Goal: Transaction & Acquisition: Purchase product/service

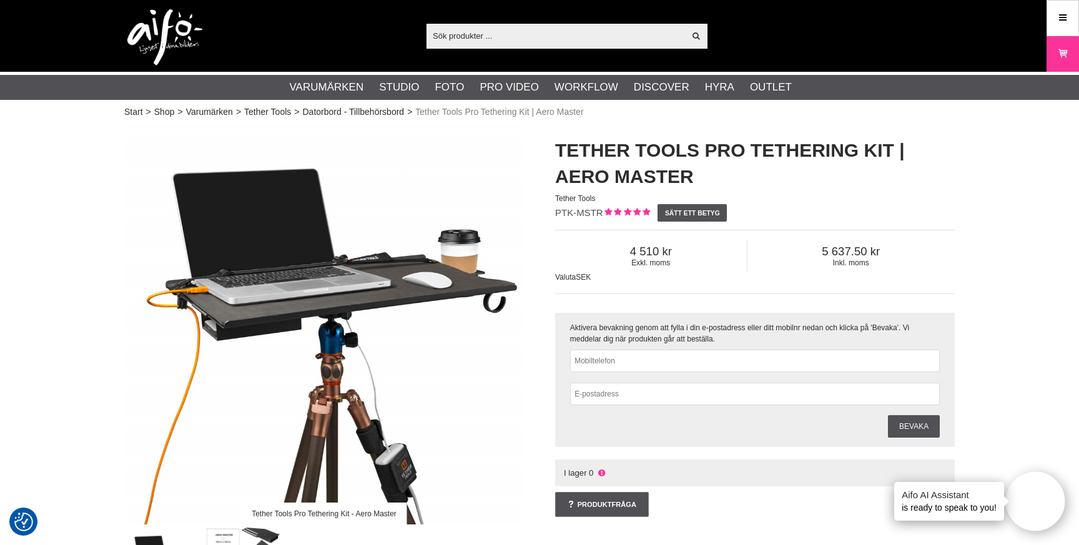
click at [590, 31] on input "text" at bounding box center [555, 35] width 258 height 19
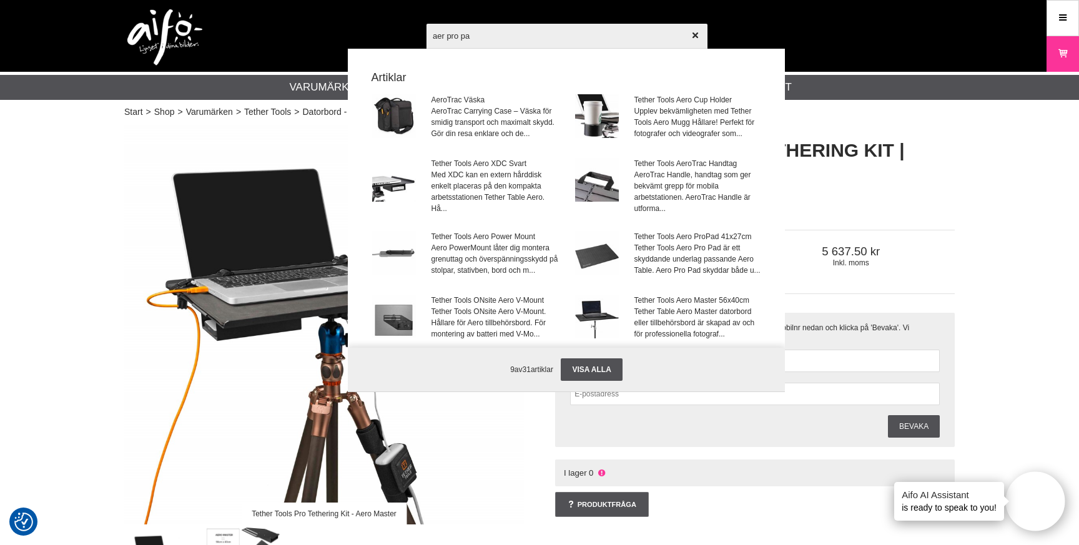
type input "aer pro pad"
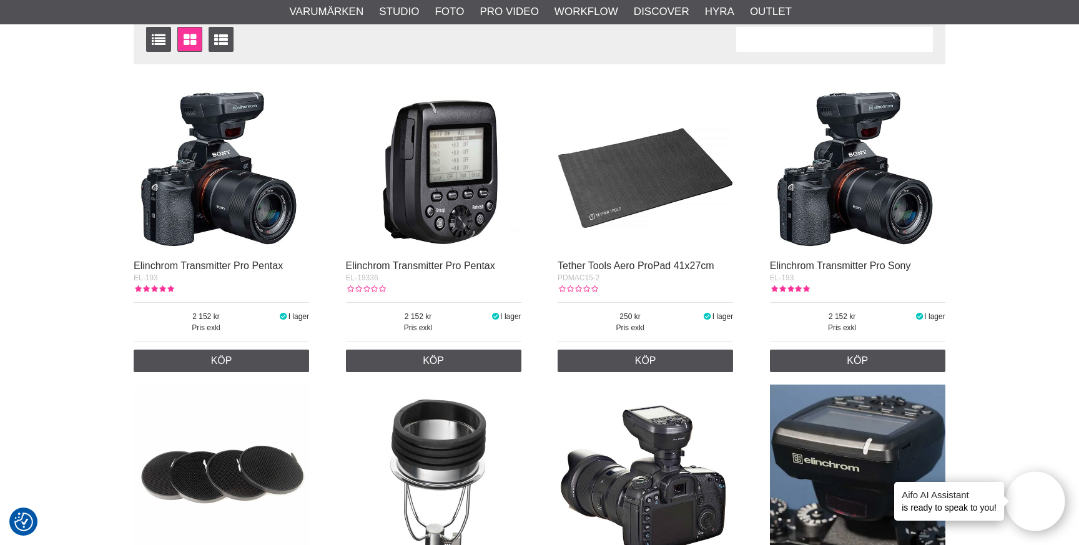
scroll to position [232, 0]
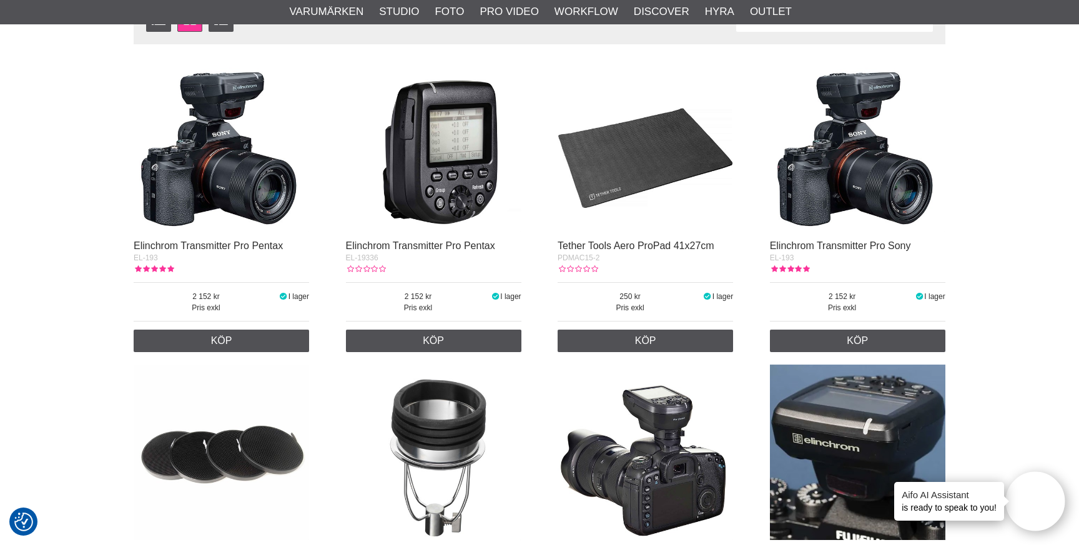
click at [696, 175] on img at bounding box center [644, 144] width 175 height 175
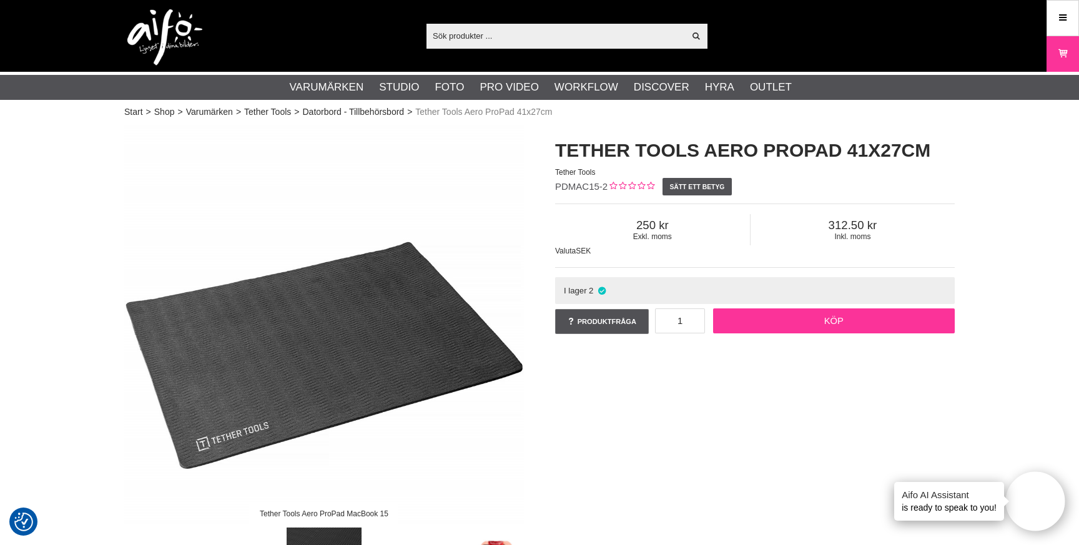
click at [851, 319] on link "Köp" at bounding box center [834, 320] width 242 height 25
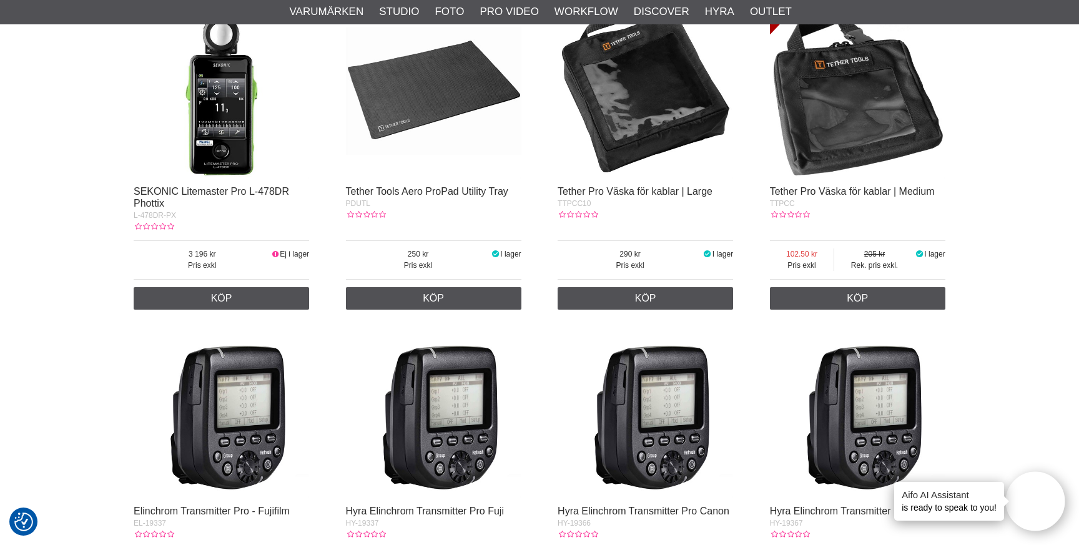
scroll to position [1238, 0]
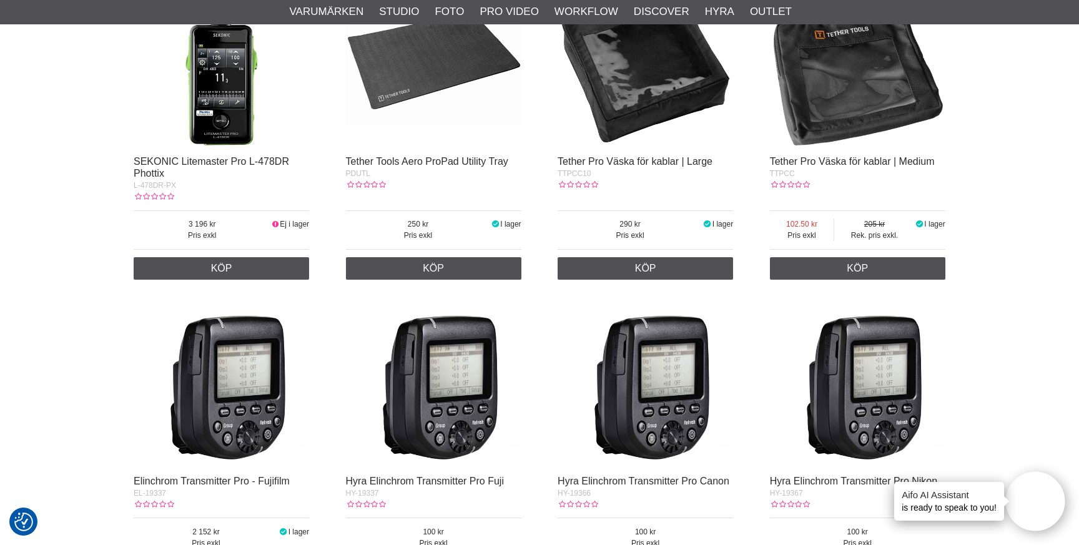
click at [438, 56] on img at bounding box center [433, 60] width 175 height 175
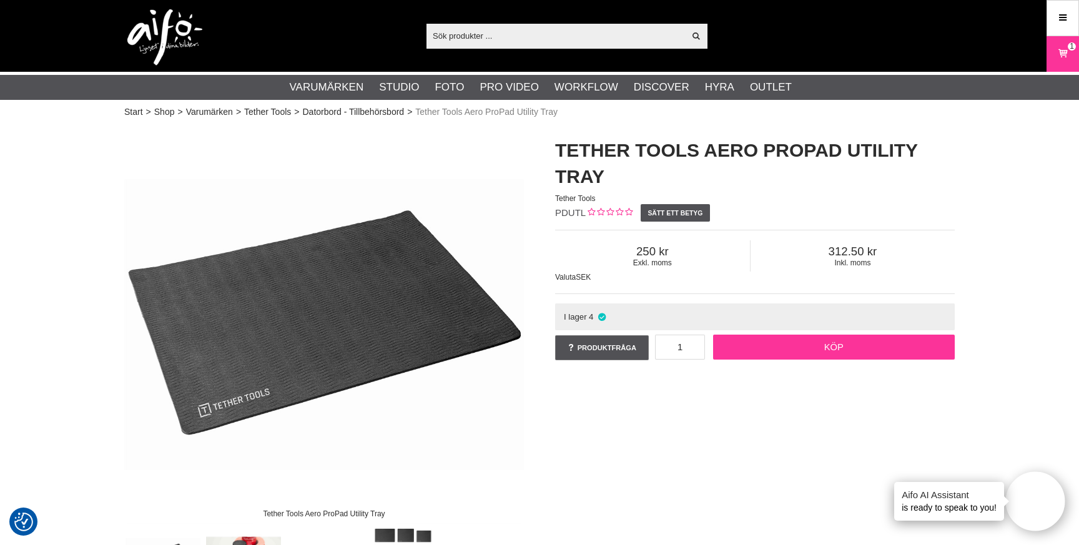
click at [853, 341] on link "Köp" at bounding box center [834, 347] width 242 height 25
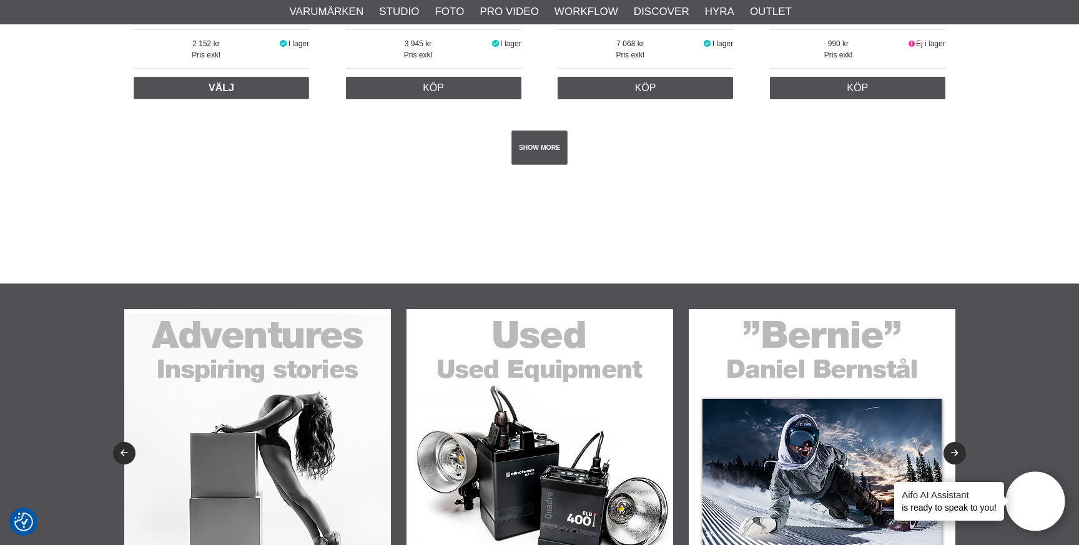
scroll to position [2309, 0]
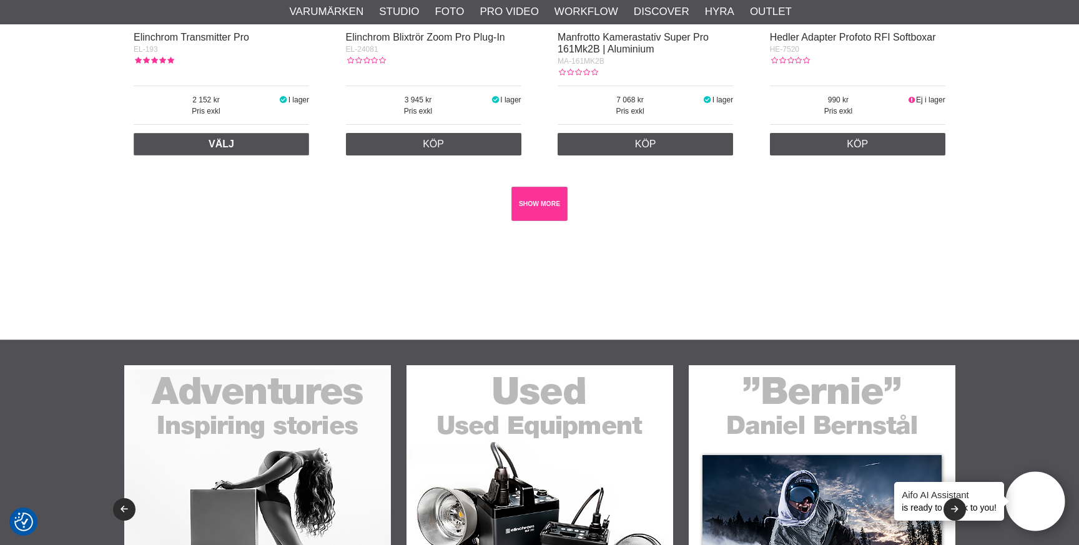
click at [542, 205] on link "SHOW MORE" at bounding box center [539, 204] width 57 height 34
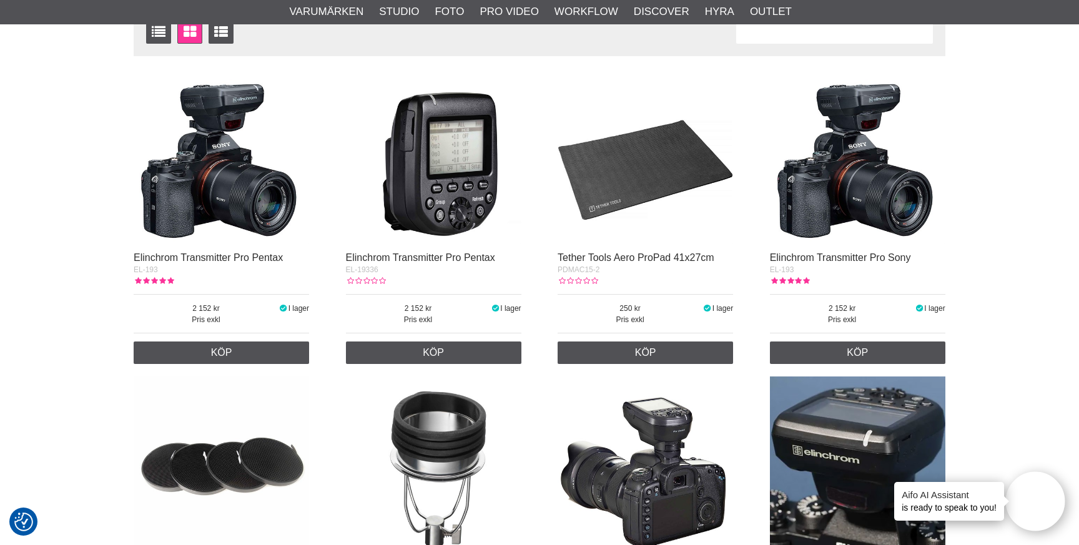
scroll to position [223, 0]
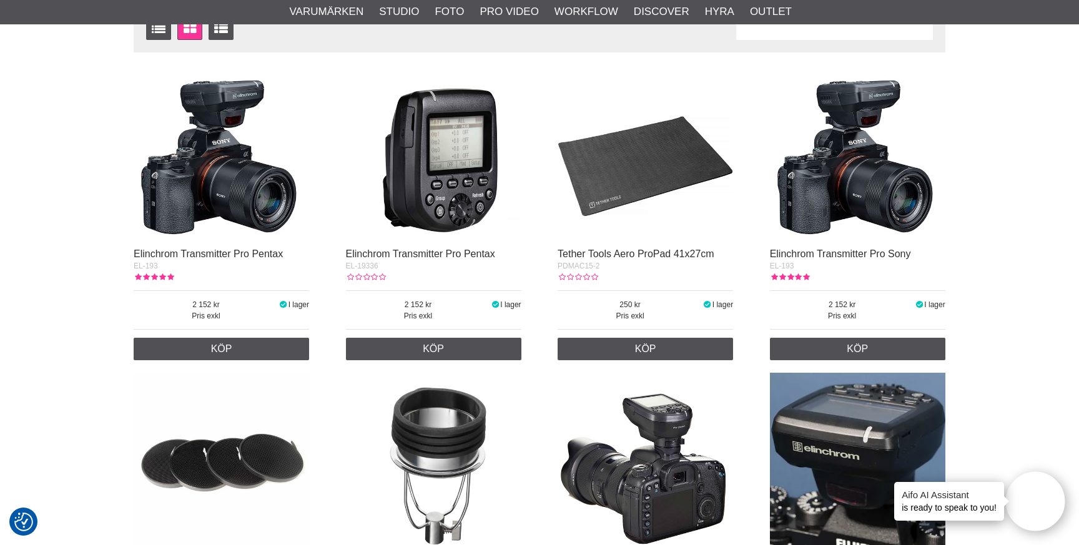
click at [700, 149] on img at bounding box center [644, 152] width 175 height 175
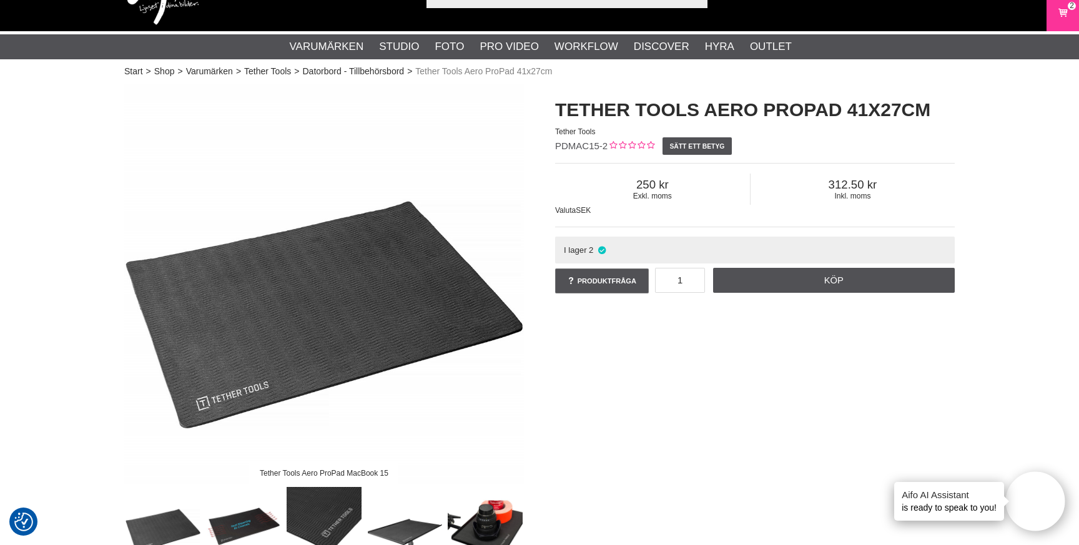
scroll to position [42, 0]
